Goal: Task Accomplishment & Management: Use online tool/utility

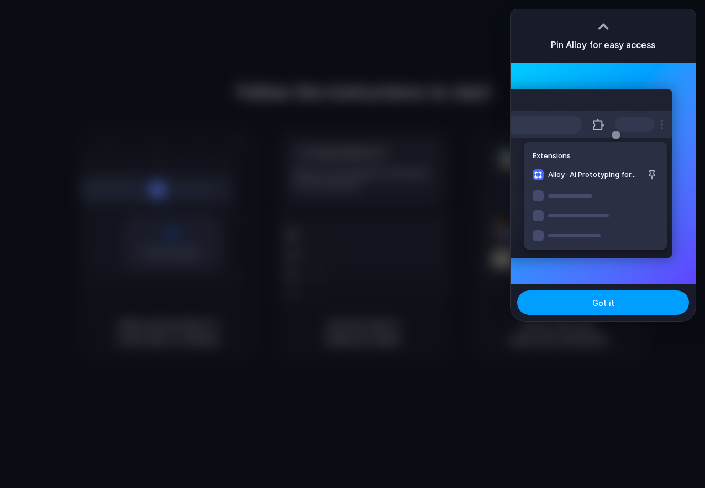
click at [564, 309] on button "Got it" at bounding box center [603, 302] width 172 height 24
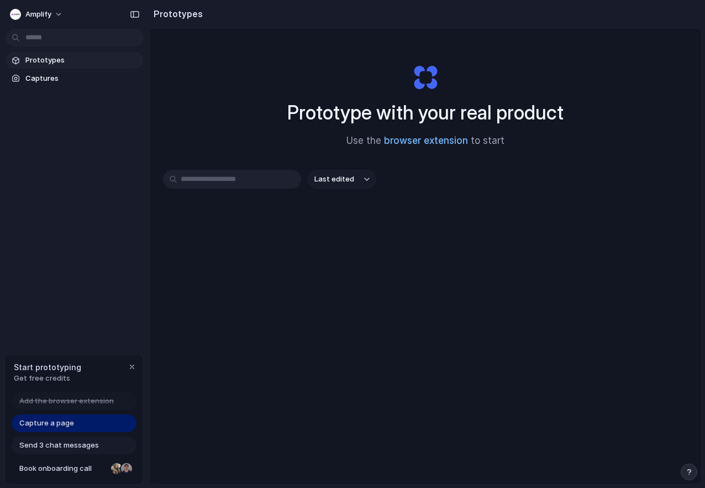
click at [432, 144] on link "browser extension" at bounding box center [426, 140] width 84 height 11
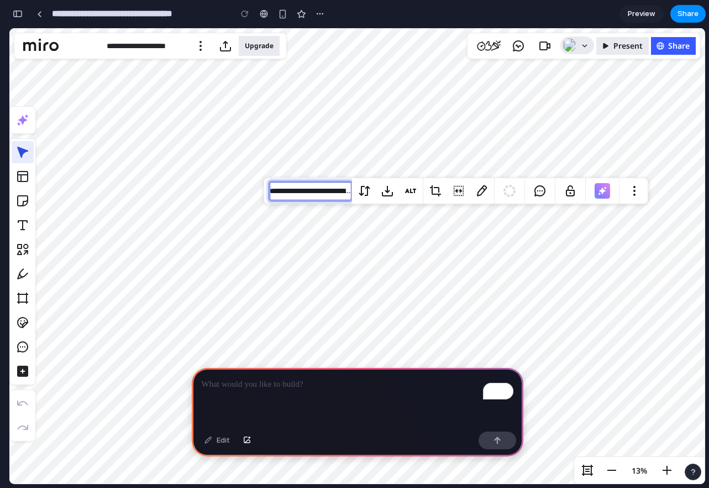
click at [293, 196] on input "**********" at bounding box center [310, 190] width 83 height 19
click at [202, 44] on icon "Main menu" at bounding box center [200, 45] width 13 height 13
click at [40, 12] on div at bounding box center [39, 14] width 5 height 6
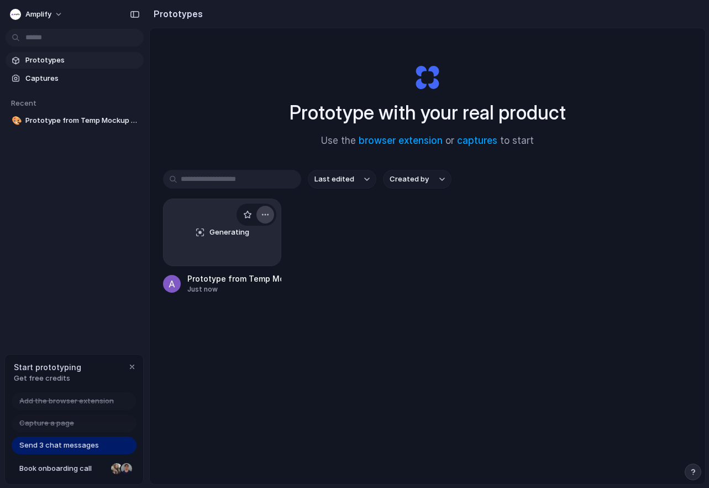
click at [262, 218] on div "button" at bounding box center [265, 214] width 9 height 9
click at [465, 277] on div "Open in new tab Rename Copy link Delete" at bounding box center [354, 244] width 709 height 488
click at [378, 235] on div "Generating Prototype from Temp Mockup Workspace 1m" at bounding box center [427, 246] width 529 height 96
click at [98, 62] on span "Prototypes" at bounding box center [82, 60] width 114 height 11
click at [103, 78] on span "Captures" at bounding box center [82, 78] width 114 height 11
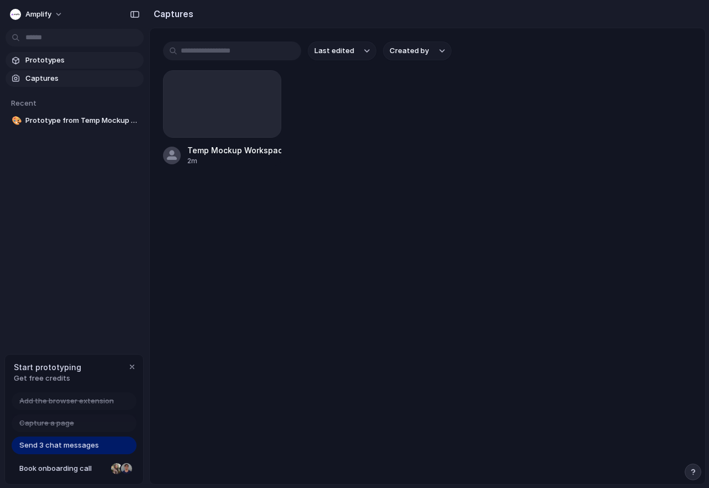
click at [65, 59] on span "Prototypes" at bounding box center [82, 60] width 114 height 11
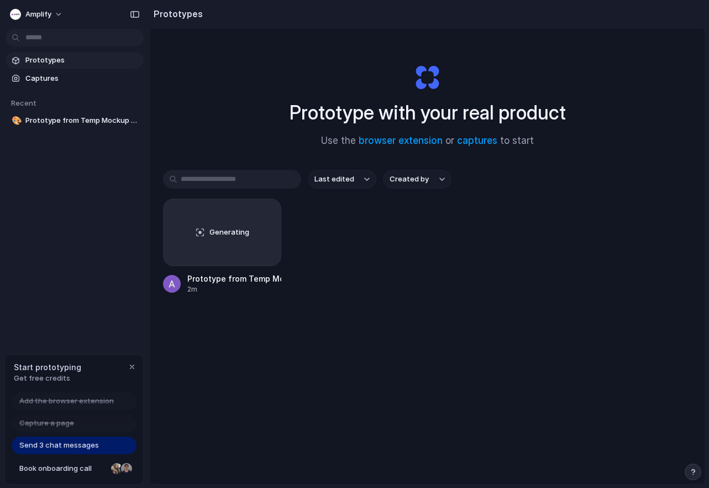
click at [500, 229] on div "Generating Prototype from Temp Mockup Workspace 2m" at bounding box center [427, 246] width 529 height 96
click at [495, 143] on link "captures" at bounding box center [477, 140] width 40 height 11
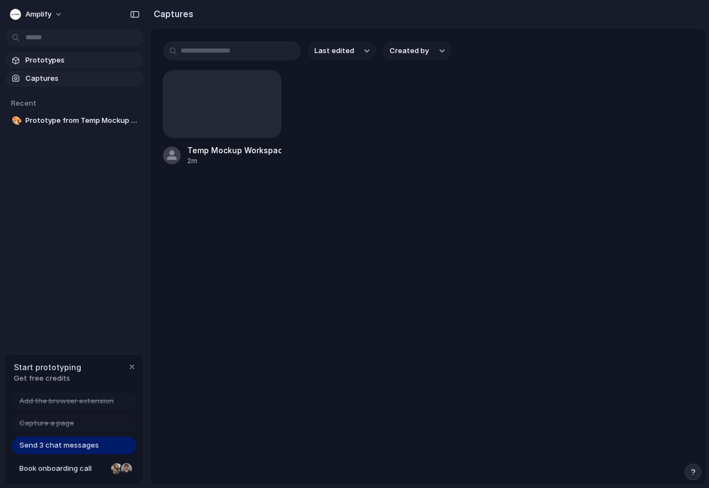
click at [51, 57] on span "Prototypes" at bounding box center [82, 60] width 114 height 11
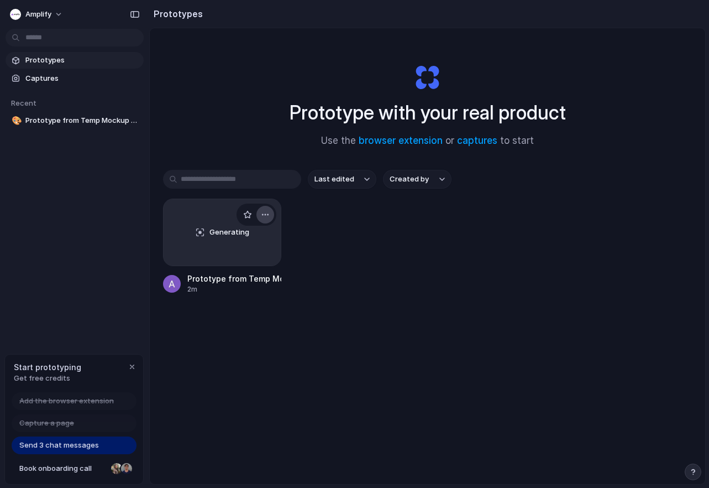
click at [261, 219] on button "button" at bounding box center [265, 215] width 18 height 18
click at [369, 436] on div "Open in new tab Rename Copy link Delete" at bounding box center [354, 244] width 709 height 488
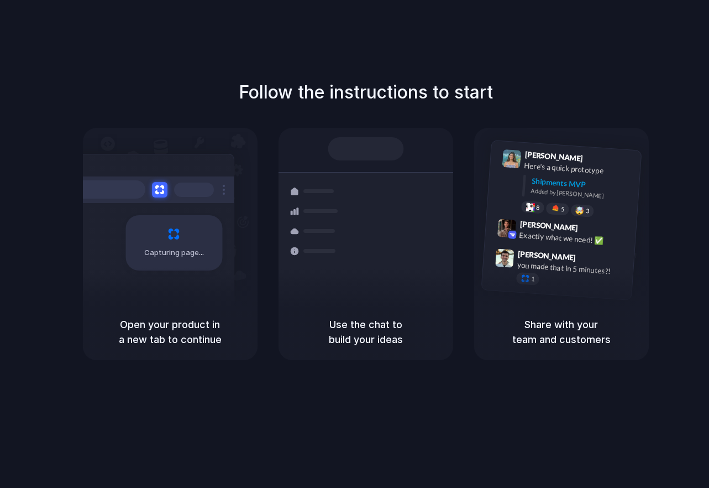
click at [374, 298] on div "Container from [GEOGRAPHIC_DATA] 40ft • ETA [DATE] • In transit Express deliver…" at bounding box center [406, 249] width 117 height 155
click at [172, 307] on div "Open your product in a new tab to continue" at bounding box center [170, 331] width 175 height 56
